Goal: Navigation & Orientation: Find specific page/section

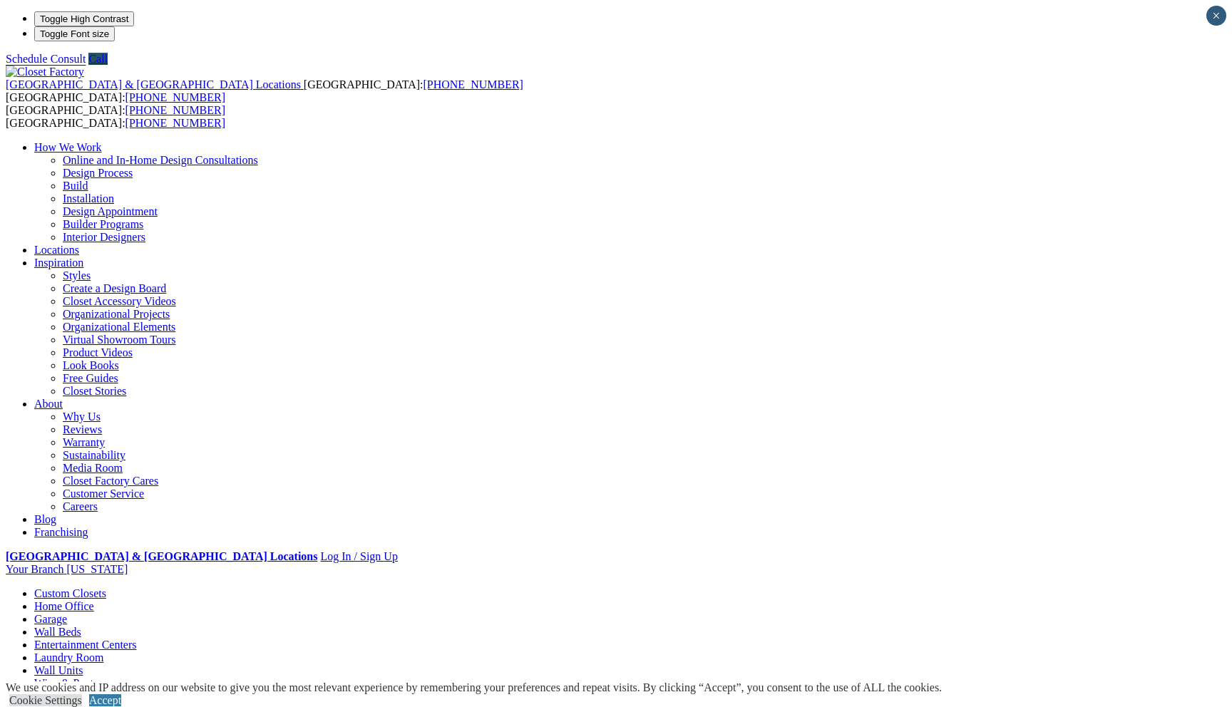
click at [103, 677] on link "Wine & Pantry" at bounding box center [68, 683] width 68 height 12
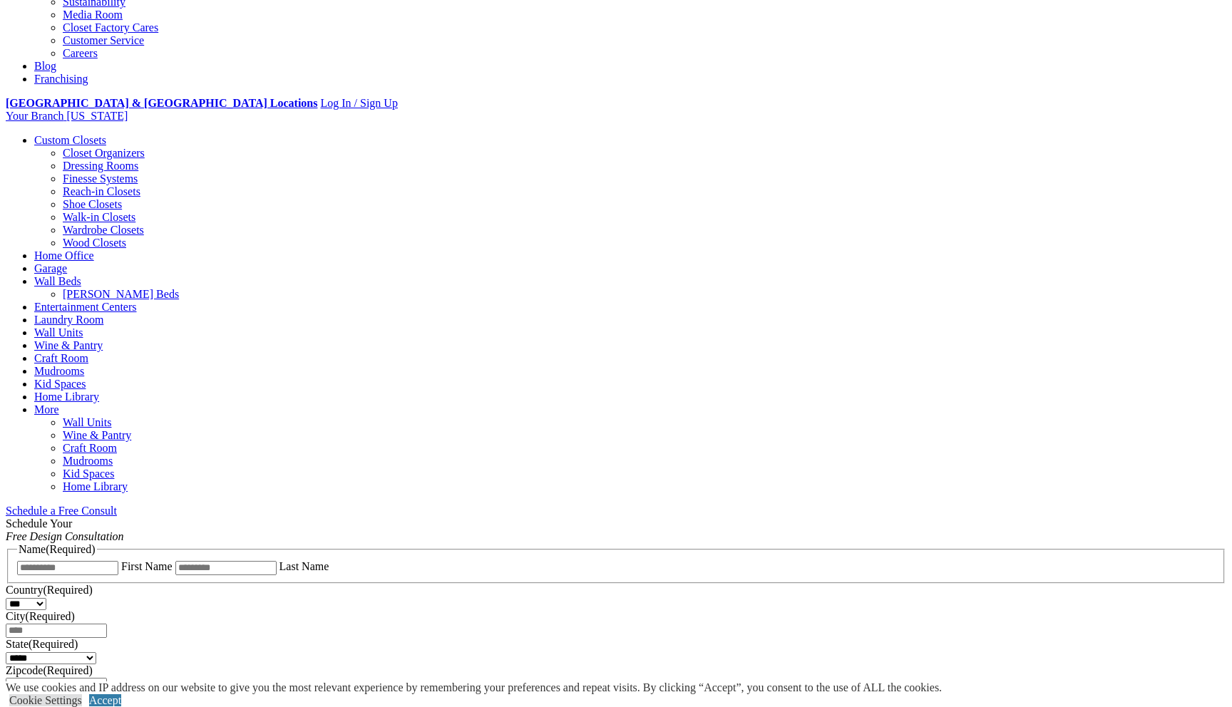
scroll to position [307, 0]
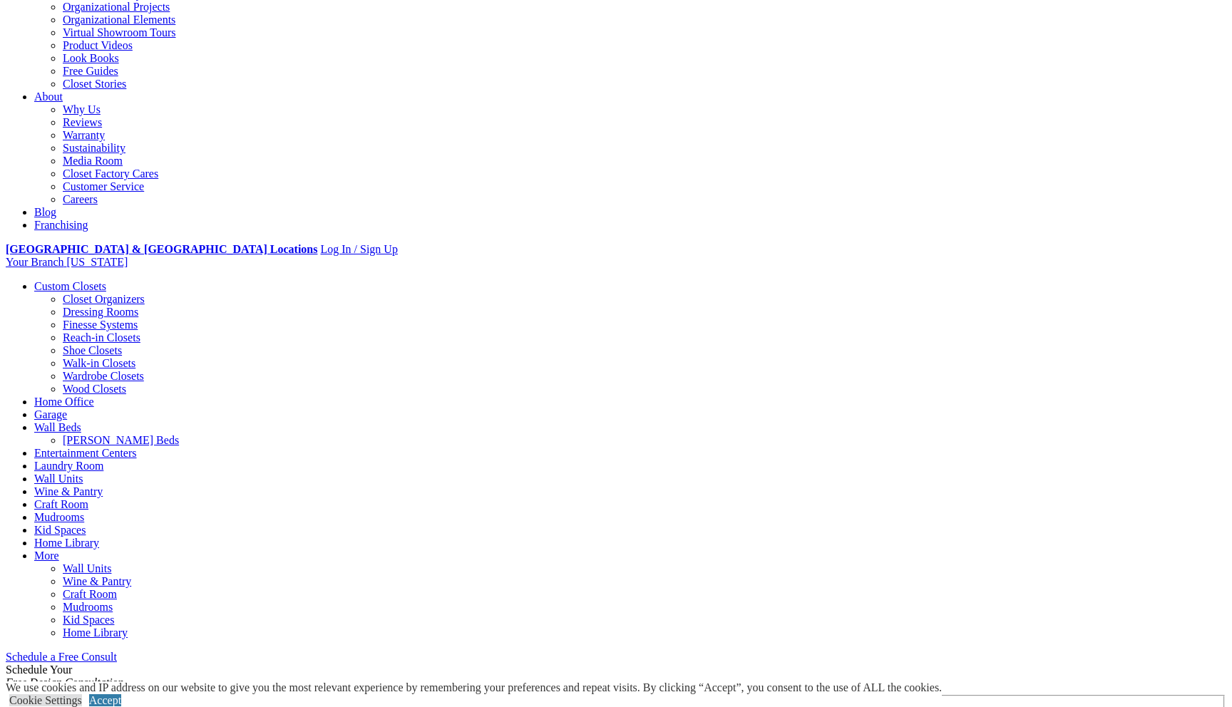
click at [112, 293] on link "Closet Organizers" at bounding box center [104, 299] width 82 height 12
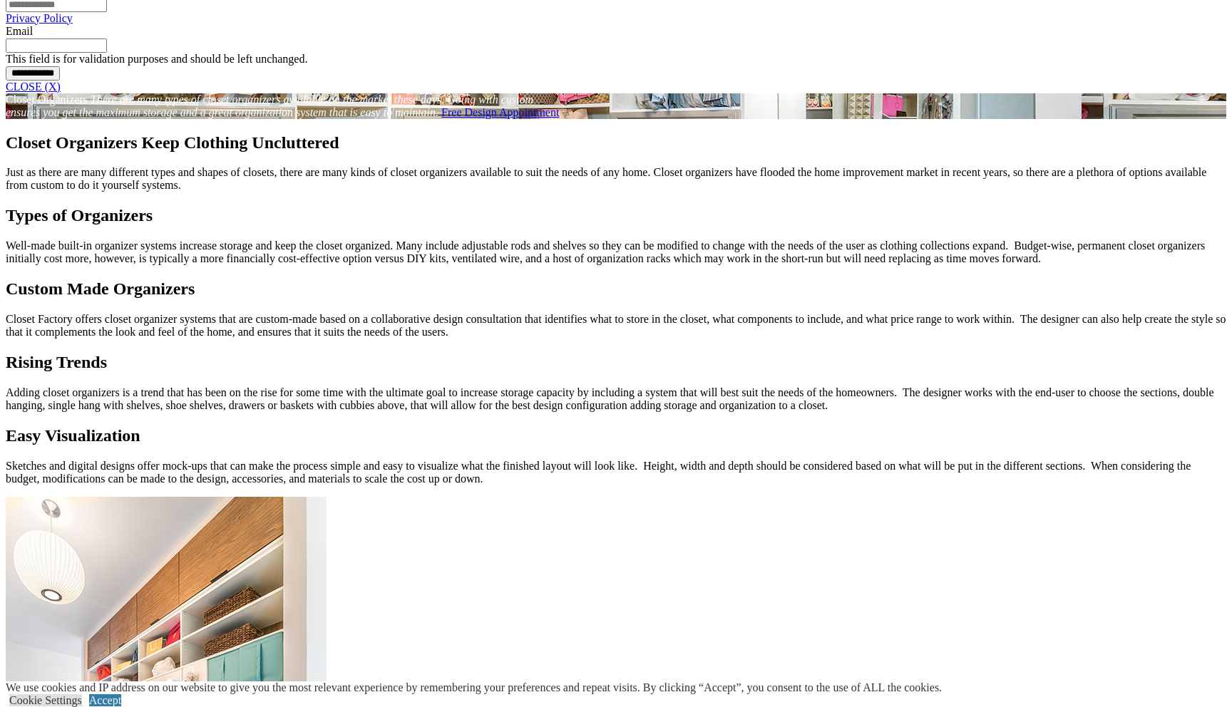
scroll to position [1334, 0]
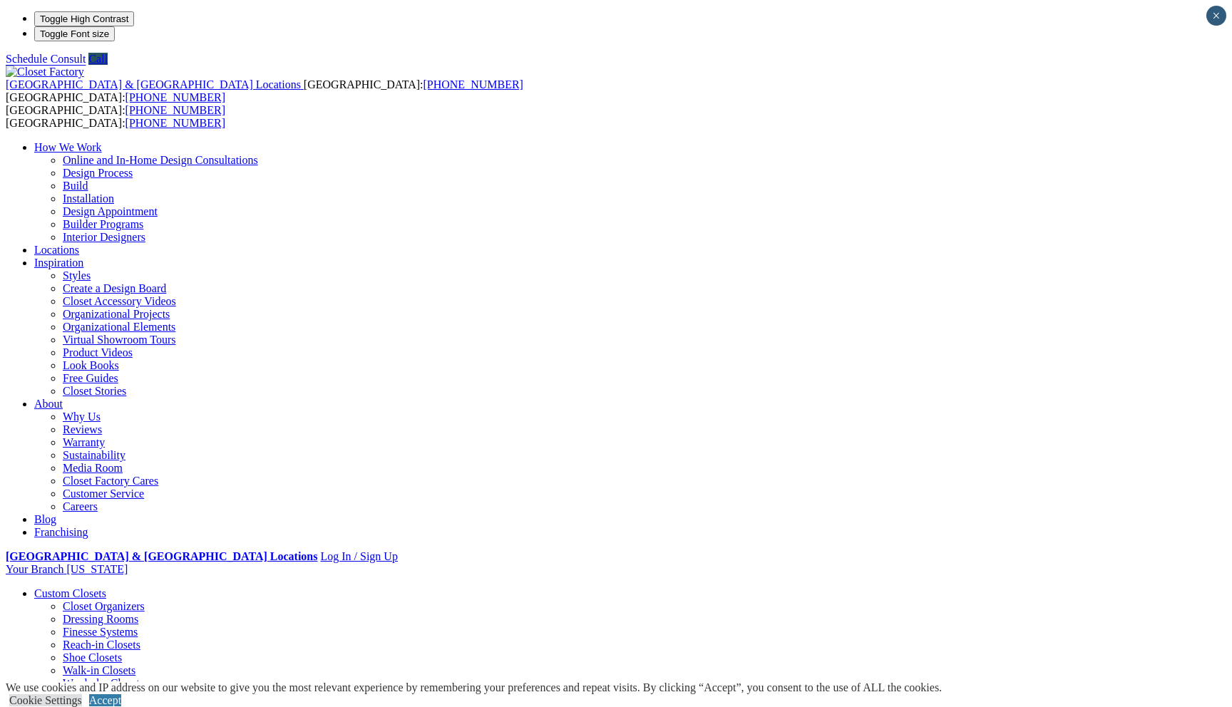
scroll to position [841, 0]
